Goal: Check status: Check status

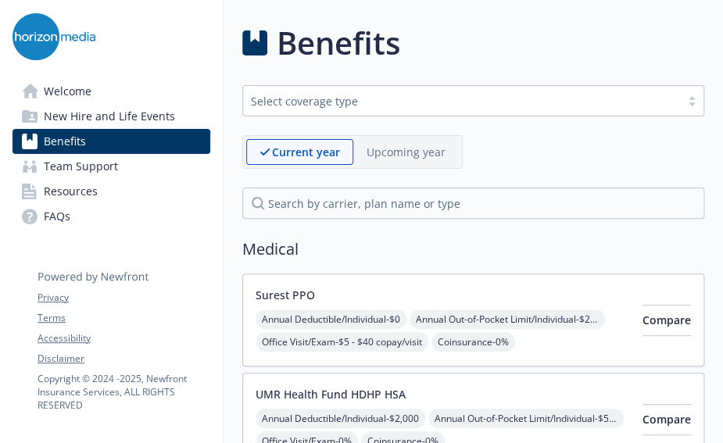
scroll to position [3676, 0]
